Goal: Task Accomplishment & Management: Manage account settings

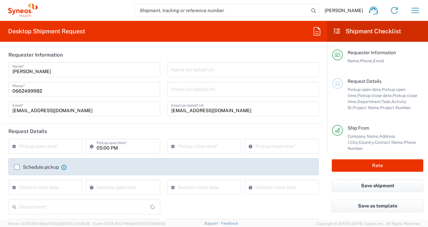
type input "7043192"
type input "Novocure 7043192"
type input "Envelope"
type input "3213"
type input "[GEOGRAPHIC_DATA]"
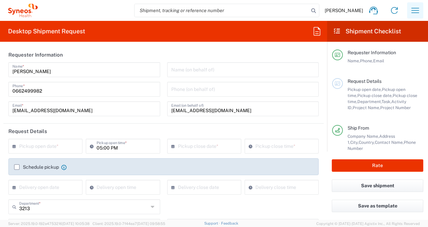
click at [414, 11] on icon "button" at bounding box center [414, 10] width 11 height 11
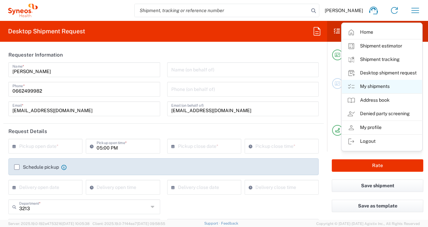
click at [365, 86] on link "My shipments" at bounding box center [382, 86] width 80 height 13
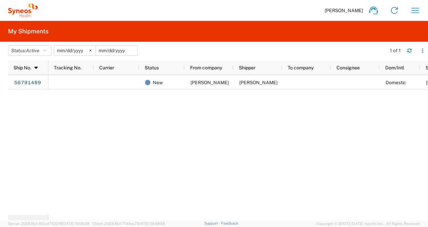
click at [109, 50] on input "date" at bounding box center [116, 50] width 41 height 10
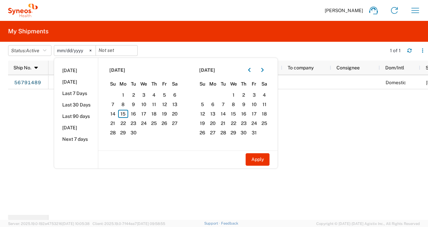
click at [81, 50] on input "[DATE]" at bounding box center [74, 50] width 41 height 10
click at [45, 50] on icon "button" at bounding box center [44, 50] width 3 height 5
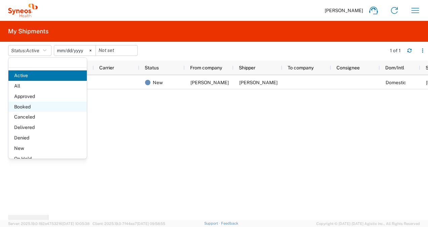
click at [29, 107] on span "Booked" at bounding box center [47, 107] width 78 height 10
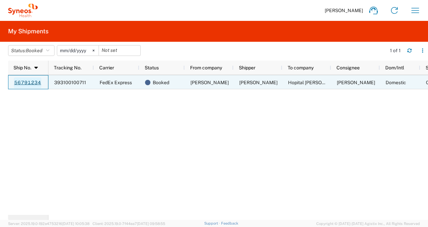
click at [34, 82] on link "56791234" at bounding box center [28, 82] width 28 height 11
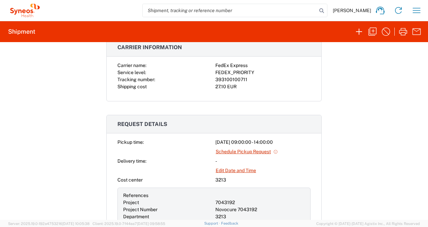
scroll to position [134, 0]
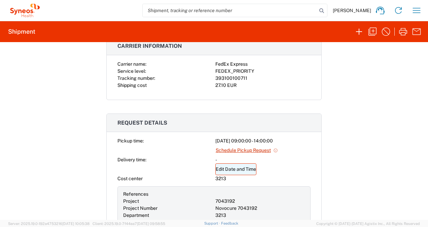
click at [241, 167] on link "Edit Date and Time" at bounding box center [235, 169] width 41 height 12
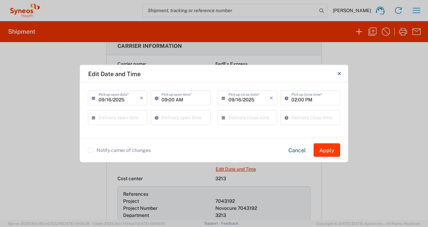
click at [323, 149] on button "Apply" at bounding box center [326, 149] width 27 height 13
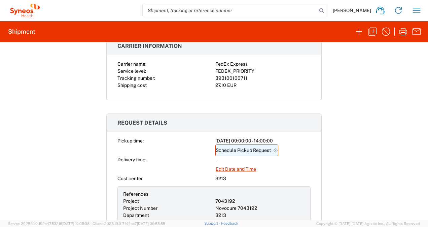
click at [265, 148] on link "Schedule Pickup Request" at bounding box center [246, 150] width 63 height 12
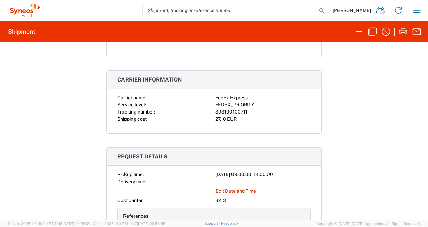
scroll to position [0, 0]
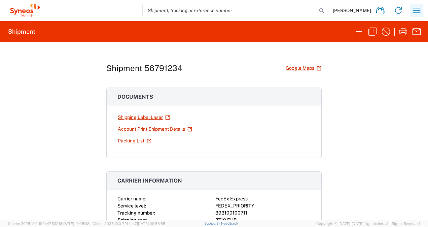
click at [416, 11] on icon "button" at bounding box center [416, 10] width 11 height 11
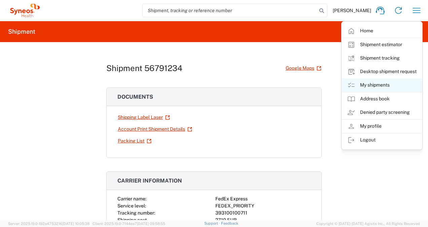
click at [362, 85] on link "My shipments" at bounding box center [382, 84] width 80 height 13
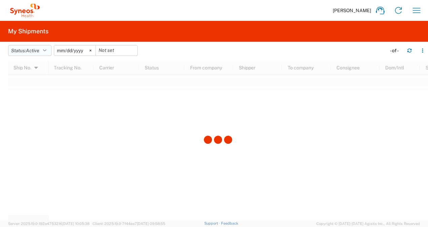
click at [46, 50] on icon "button" at bounding box center [44, 50] width 3 height 5
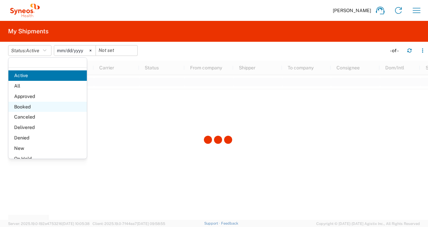
click at [26, 107] on span "Booked" at bounding box center [47, 107] width 78 height 10
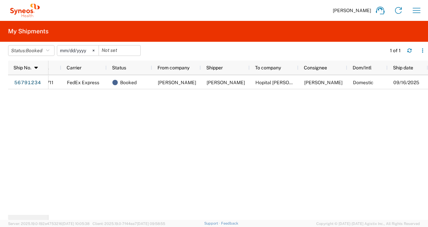
scroll to position [0, 22]
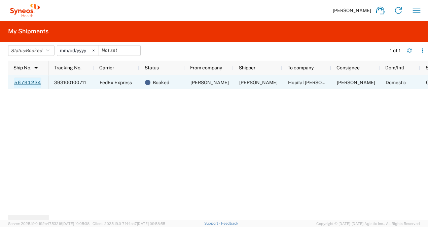
click at [32, 83] on link "56791234" at bounding box center [28, 82] width 28 height 11
